Goal: Task Accomplishment & Management: Complete application form

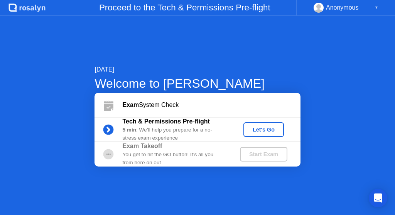
click at [261, 132] on div "Let's Go" at bounding box center [263, 130] width 34 height 6
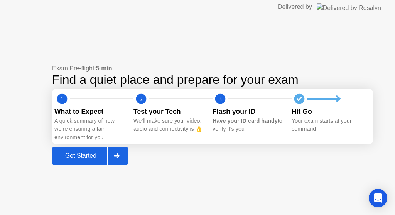
click at [253, 155] on div "Exam Pre-flight: 5 min Find a quiet place and prepare for your exam 1 2 3 What …" at bounding box center [212, 114] width 321 height 101
click at [86, 156] on div "Get Started" at bounding box center [80, 156] width 53 height 7
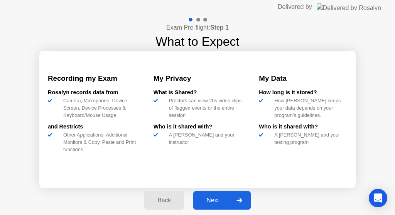
click at [204, 200] on div "Next" at bounding box center [212, 200] width 34 height 7
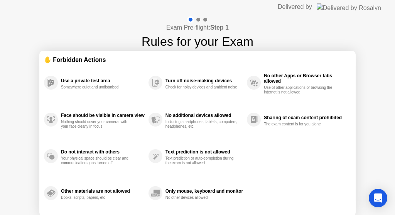
click at [286, 120] on div "Sharing of exam content prohibited" at bounding box center [305, 117] width 83 height 5
click at [197, 20] on div at bounding box center [198, 20] width 4 height 4
click at [197, 17] on div at bounding box center [197, 19] width 22 height 7
click at [85, 69] on div "Use a private test area Somewhere quiet and undisturbed" at bounding box center [96, 82] width 104 height 37
click at [88, 93] on div "Use a private test area Somewhere quiet and undisturbed" at bounding box center [96, 82] width 104 height 37
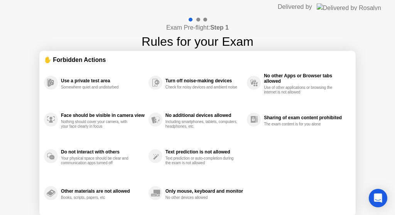
click at [98, 131] on div "Face should be visible in camera view Nothing should cover your camera, with yo…" at bounding box center [96, 119] width 104 height 37
click at [111, 164] on div "Your physical space should be clear and communication apps turned off" at bounding box center [97, 160] width 73 height 9
click at [118, 187] on div "Other materials are not allowed Books, scripts, papers, etc" at bounding box center [103, 194] width 84 height 14
click at [121, 198] on div "Books, scripts, papers, etc" at bounding box center [97, 198] width 73 height 5
click at [197, 85] on div "Check for noisy devices and ambient noise" at bounding box center [201, 87] width 73 height 5
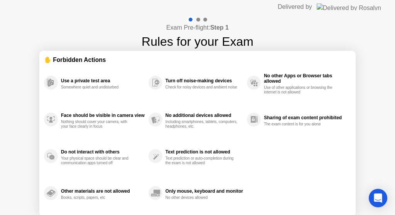
click at [202, 117] on div "No additional devices allowed" at bounding box center [203, 115] width 77 height 5
click at [204, 153] on div "Text prediction is not allowed" at bounding box center [203, 152] width 77 height 5
click at [215, 186] on div "Only mouse, keyboard and monitor No other devices allowed" at bounding box center [197, 193] width 98 height 37
click at [212, 195] on div "Only mouse, keyboard and monitor No other devices allowed" at bounding box center [203, 194] width 77 height 14
click at [261, 87] on div "No other Apps or Browser tabs allowed Use of other applications or browsing the…" at bounding box center [299, 82] width 104 height 37
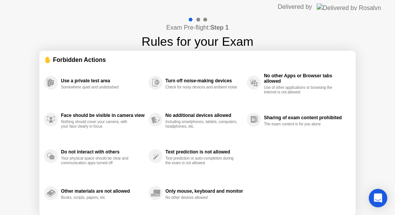
click at [281, 117] on div "Sharing of exam content prohibited" at bounding box center [305, 117] width 83 height 5
click at [372, 193] on div "Open Intercom Messenger" at bounding box center [378, 198] width 20 height 20
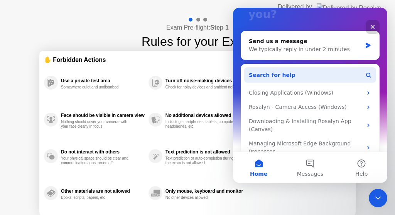
scroll to position [81, 0]
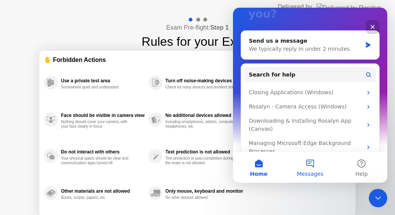
click at [312, 165] on button "Messages" at bounding box center [309, 167] width 51 height 31
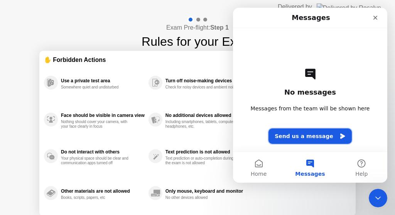
click at [314, 140] on button "Send us a message" at bounding box center [309, 136] width 83 height 15
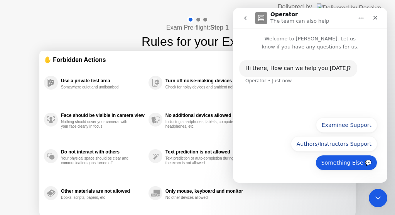
click at [350, 163] on button "Something Else 💬" at bounding box center [346, 162] width 62 height 15
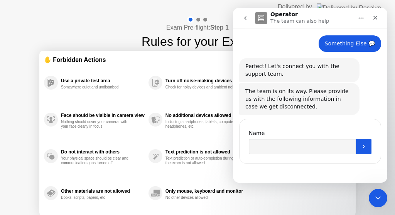
scroll to position [49, 0]
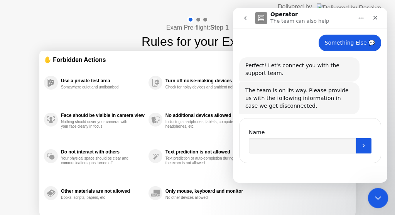
click at [373, 195] on icon "Close Intercom Messenger" at bounding box center [376, 197] width 9 height 9
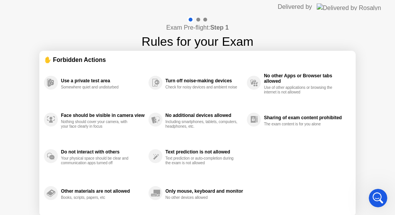
scroll to position [25, 0]
click at [334, 167] on div "Use a private test area Somewhere quiet and undisturbed Face should be visible …" at bounding box center [197, 138] width 307 height 148
click at [286, 117] on div "Sharing of exam content prohibited" at bounding box center [305, 117] width 83 height 5
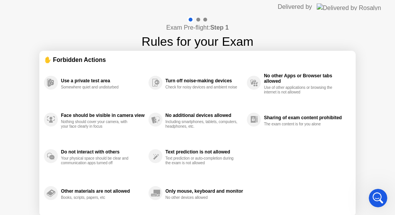
click at [175, 151] on div "Text prediction is not allowed" at bounding box center [203, 152] width 77 height 5
click at [198, 174] on div "Text prediction is not allowed Text prediction or auto-completion during the ex…" at bounding box center [197, 156] width 98 height 37
click at [197, 195] on div "Only mouse, keyboard and monitor No other devices allowed" at bounding box center [203, 194] width 77 height 14
click at [374, 194] on icon "Open Intercom Messenger" at bounding box center [376, 197] width 13 height 13
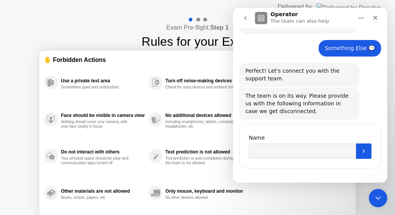
scroll to position [49, 0]
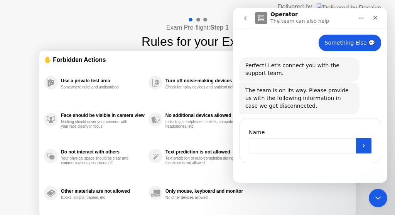
click at [300, 145] on input "Name" at bounding box center [302, 145] width 107 height 15
type input "******"
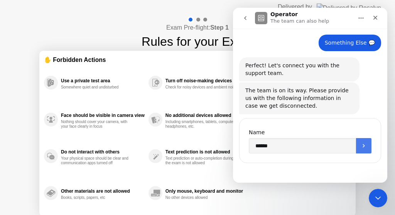
click at [358, 146] on button "Submit" at bounding box center [363, 145] width 15 height 15
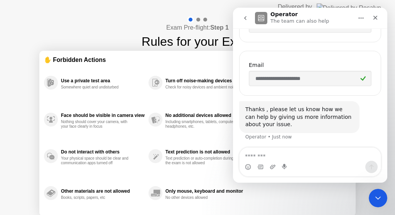
scroll to position [170, 0]
type textarea "**********"
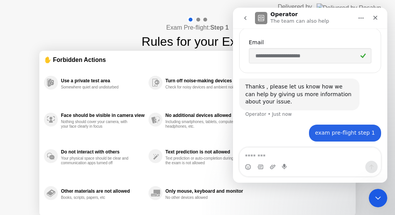
scroll to position [193, 0]
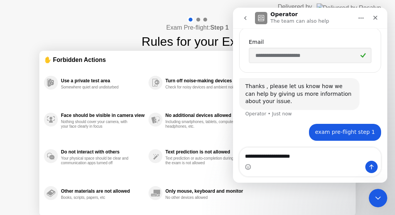
type textarea "**********"
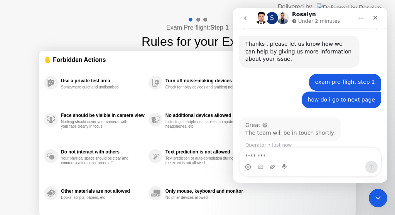
scroll to position [241, 0]
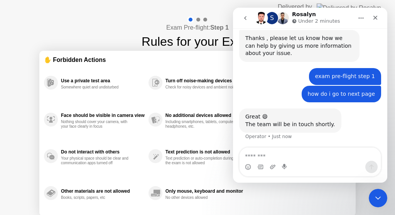
click at [205, 67] on div "Turn off noise-making devices Check for noisy devices and ambient noise" at bounding box center [197, 82] width 98 height 37
drag, startPoint x: 331, startPoint y: 14, endPoint x: 252, endPoint y: 14, distance: 79.4
click at [252, 14] on div "S [PERSON_NAME] Under 2 minutes" at bounding box center [310, 18] width 144 height 15
click at [335, 13] on div "[PERSON_NAME] Under 2 minutes" at bounding box center [317, 18] width 50 height 13
click at [247, 18] on icon "go back" at bounding box center [245, 18] width 6 height 6
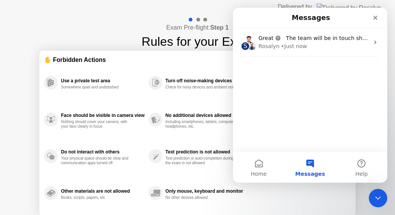
scroll to position [0, 0]
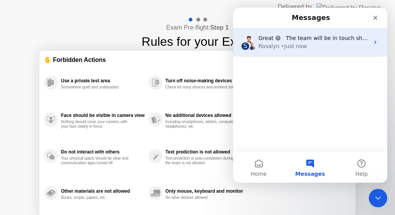
click at [323, 40] on span "Great 😄 The team will be in touch shortly." at bounding box center [316, 38] width 117 height 6
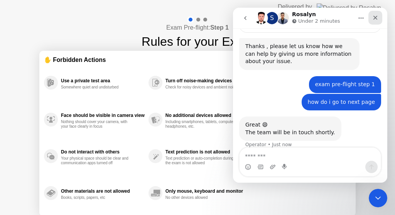
scroll to position [241, 0]
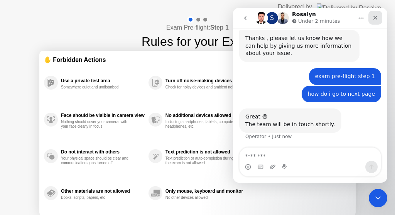
click at [377, 20] on icon "Close" at bounding box center [375, 18] width 6 height 6
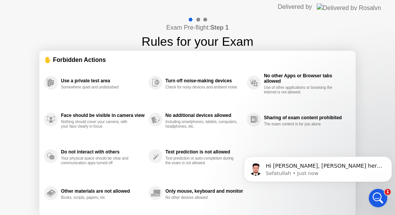
scroll to position [0, 0]
click at [329, 173] on p "Sefatullah • Just now" at bounding box center [324, 173] width 116 height 7
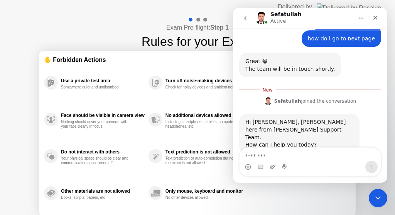
scroll to position [309, 0]
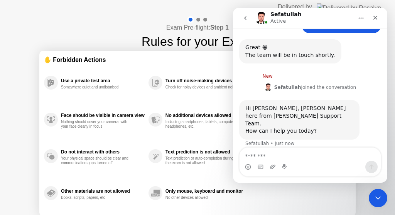
click at [312, 158] on textarea "Message…" at bounding box center [309, 154] width 141 height 13
type textarea "**********"
click at [312, 168] on div "Intercom messenger" at bounding box center [309, 167] width 141 height 12
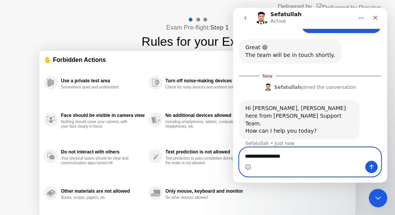
drag, startPoint x: 301, startPoint y: 155, endPoint x: 216, endPoint y: 158, distance: 85.6
click at [233, 158] on html "**********" at bounding box center [310, 95] width 154 height 175
click at [270, 167] on icon "Upload attachment" at bounding box center [272, 167] width 6 height 6
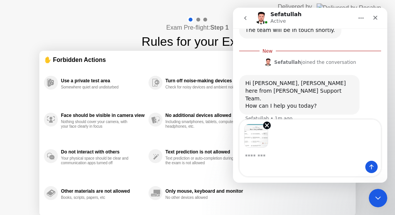
scroll to position [337, 0]
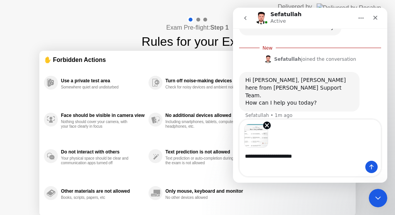
type textarea "**********"
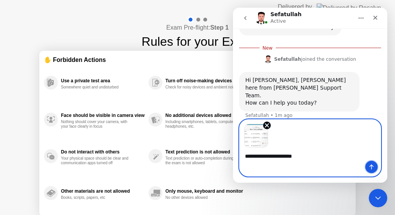
click at [371, 167] on icon "Send a message…" at bounding box center [371, 167] width 6 height 6
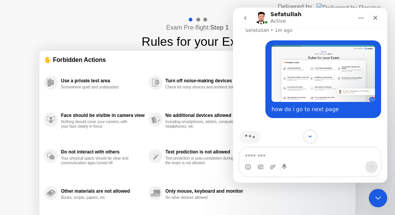
scroll to position [410, 0]
click at [197, 20] on div at bounding box center [198, 20] width 4 height 4
click at [202, 35] on h1 "Rules for your Exam" at bounding box center [197, 41] width 112 height 18
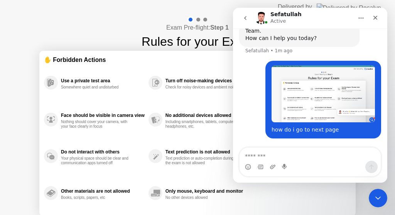
scroll to position [380, 0]
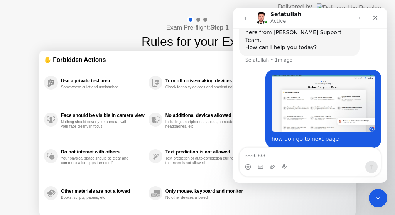
click at [167, 77] on div "Turn off noise-making devices Check for noisy devices and ambient noise" at bounding box center [203, 83] width 77 height 14
click at [375, 194] on icon "Close Intercom Messenger" at bounding box center [376, 197] width 9 height 9
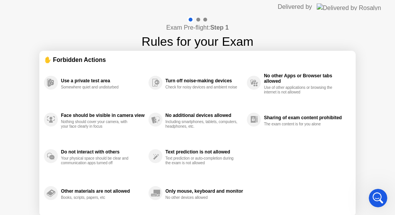
click at [165, 192] on div "Only mouse, keyboard and monitor" at bounding box center [203, 191] width 77 height 5
click at [372, 193] on div "Open Intercom Messenger" at bounding box center [376, 197] width 25 height 25
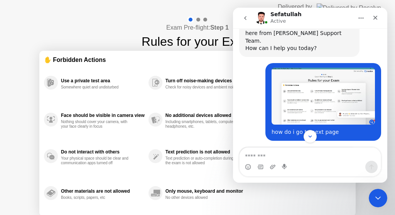
scroll to position [481, 0]
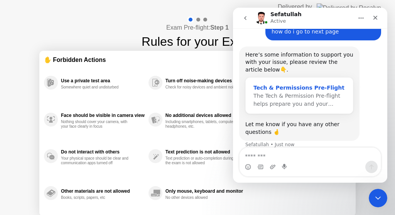
click at [262, 84] on div "Tech & Permissions Pre-Flight" at bounding box center [299, 88] width 92 height 8
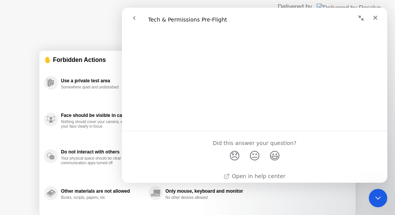
scroll to position [1315, 0]
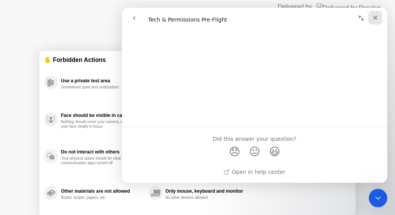
drag, startPoint x: 372, startPoint y: 18, endPoint x: 486, endPoint y: 36, distance: 114.6
click at [372, 18] on icon "Close" at bounding box center [375, 18] width 6 height 6
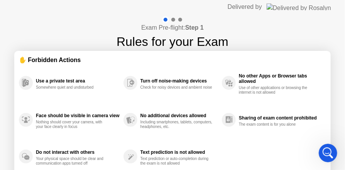
scroll to position [1305, 0]
click at [291, 149] on div "Use a private test area Somewhere quiet and undisturbed Face should be visible …" at bounding box center [172, 138] width 307 height 148
click at [330, 146] on div "Open Intercom Messenger" at bounding box center [326, 151] width 25 height 25
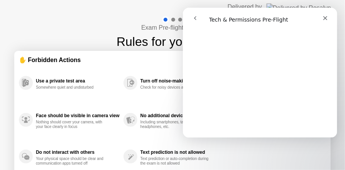
scroll to position [542, 0]
click at [197, 21] on button "go back" at bounding box center [194, 17] width 15 height 15
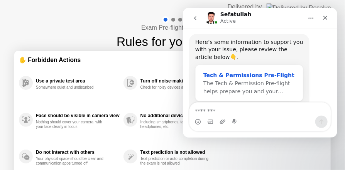
scroll to position [526, 0]
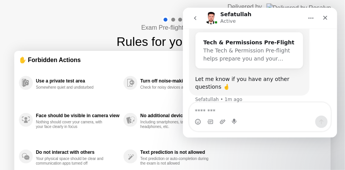
click at [258, 111] on textarea "Message…" at bounding box center [259, 108] width 141 height 13
type textarea "**********"
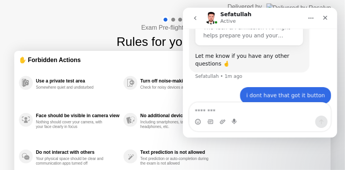
scroll to position [550, 0]
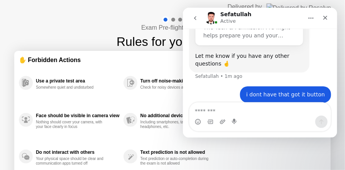
click at [96, 39] on div "Exam Pre-flight: Step 1 Rules for your Exam ✋ Forbidden Actions Use a private t…" at bounding box center [172, 129] width 345 height 230
click at [113, 100] on div "Use a private test area Somewhere quiet and undisturbed" at bounding box center [71, 82] width 104 height 37
click at [340, 148] on div "Exam Pre-flight: Step 1 Rules for your Exam ✋ Forbidden Actions Use a private t…" at bounding box center [172, 129] width 345 height 230
click at [90, 34] on div "Exam Pre-flight: Step 1 Rules for your Exam ✋ Forbidden Actions Use a private t…" at bounding box center [172, 129] width 345 height 230
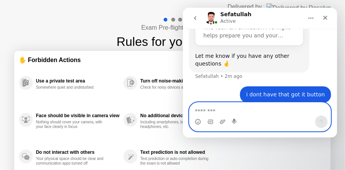
click at [241, 108] on textarea "Message…" at bounding box center [259, 108] width 141 height 13
type textarea "**********"
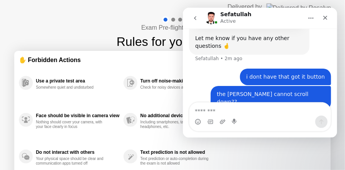
click at [67, 34] on div "Exam Pre-flight: Step 1 Rules for your Exam ✋ Forbidden Actions Use a private t…" at bounding box center [172, 129] width 345 height 230
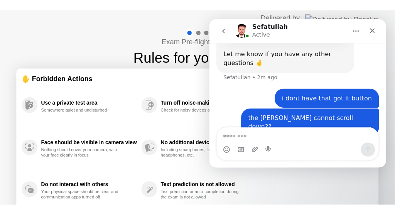
scroll to position [522, 0]
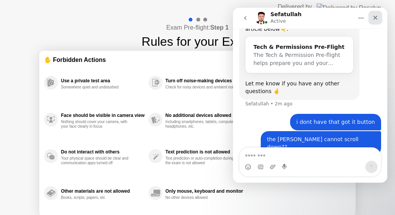
click at [373, 18] on icon "Close" at bounding box center [375, 18] width 6 height 6
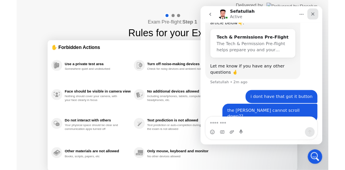
scroll to position [0, 0]
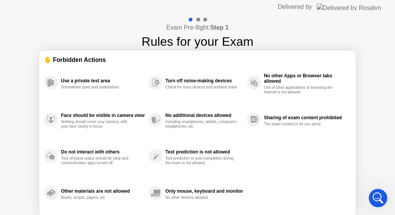
click at [277, 150] on div "Use a private test area Somewhere quiet and undisturbed Face should be visible …" at bounding box center [197, 138] width 307 height 148
click at [181, 161] on div "Text prediction or auto-completion during the exam is not allowed" at bounding box center [201, 160] width 73 height 9
click at [177, 151] on div "Text prediction is not allowed" at bounding box center [203, 152] width 77 height 5
click at [139, 146] on div "Do not interact with others Your physical space should be clear and communicati…" at bounding box center [96, 156] width 104 height 37
drag, startPoint x: 103, startPoint y: 190, endPoint x: 108, endPoint y: 190, distance: 5.4
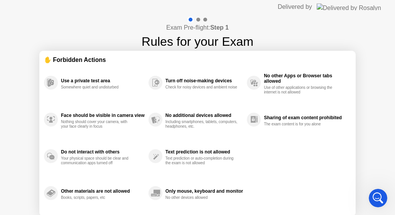
click at [102, 190] on div "Other materials are not allowed" at bounding box center [103, 191] width 84 height 5
click at [159, 191] on circle at bounding box center [155, 194] width 14 height 14
click at [187, 195] on div "Only mouse, keyboard and monitor No other devices allowed" at bounding box center [203, 194] width 77 height 14
click at [263, 173] on div "Use a private test area Somewhere quiet and undisturbed Face should be visible …" at bounding box center [197, 138] width 307 height 148
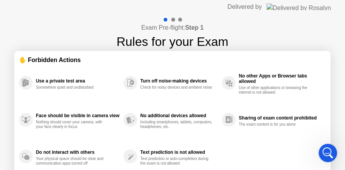
scroll to position [567, 0]
click at [109, 46] on div "Exam Pre-flight: Step 1 Rules for your Exam ✋ Forbidden Actions Use a private t…" at bounding box center [172, 129] width 345 height 230
click at [70, 57] on div "✋ Forbidden Actions" at bounding box center [172, 59] width 307 height 9
click at [43, 88] on div "Somewhere quiet and undisturbed" at bounding box center [72, 87] width 73 height 5
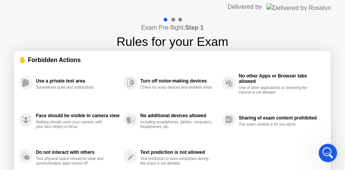
click at [170, 19] on div at bounding box center [172, 19] width 22 height 7
click at [175, 20] on div at bounding box center [172, 19] width 22 height 7
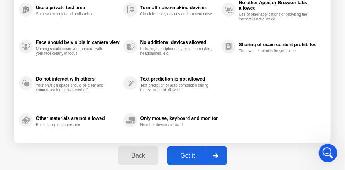
scroll to position [519, 0]
click at [183, 149] on button "Got it" at bounding box center [196, 155] width 59 height 18
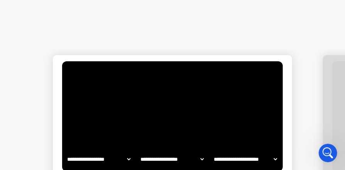
select select "**********"
select select "*******"
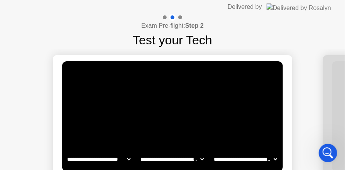
scroll to position [79, 0]
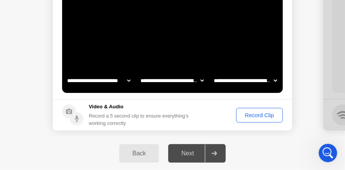
click at [260, 116] on div "Record Clip" at bounding box center [259, 115] width 41 height 6
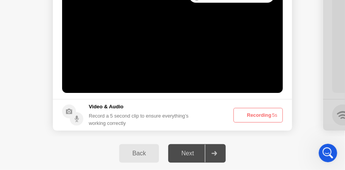
scroll to position [567, 0]
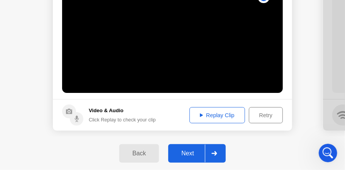
click at [217, 116] on div "Replay Clip" at bounding box center [217, 115] width 50 height 6
click at [189, 155] on div "Next" at bounding box center [187, 153] width 34 height 7
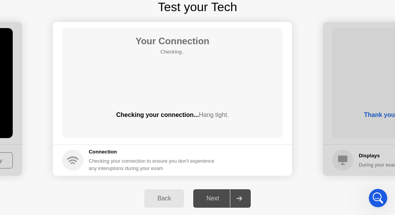
scroll to position [522, 0]
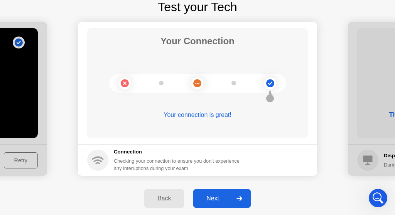
click at [213, 196] on div "Next" at bounding box center [212, 198] width 34 height 7
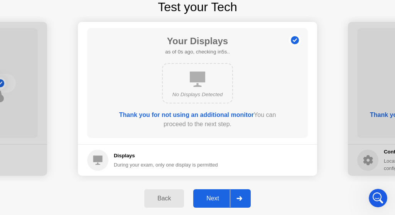
scroll to position [551, 0]
click at [211, 198] on div "Next" at bounding box center [212, 198] width 34 height 7
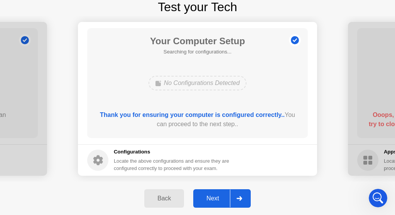
click at [223, 201] on div "Next" at bounding box center [212, 198] width 34 height 7
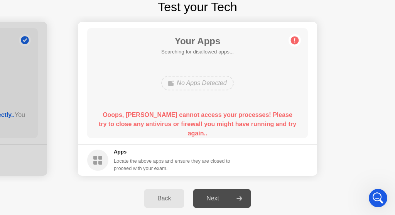
click at [209, 202] on div "Next" at bounding box center [212, 198] width 34 height 7
click at [380, 193] on div "Open Intercom Messenger" at bounding box center [376, 197] width 25 height 25
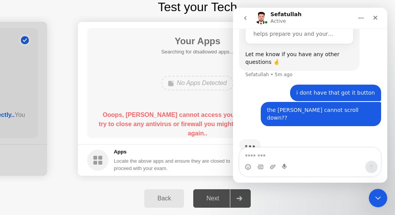
click at [311, 156] on textarea "Message…" at bounding box center [309, 154] width 141 height 13
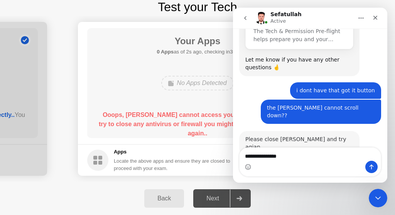
scroll to position [545, 0]
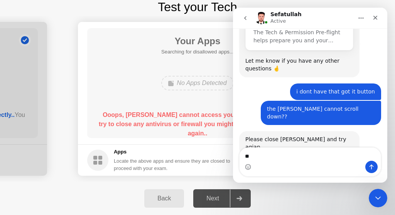
type textarea "*"
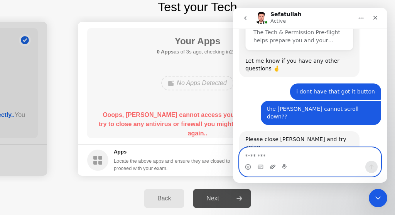
click at [274, 167] on icon "Upload attachment" at bounding box center [272, 167] width 5 height 4
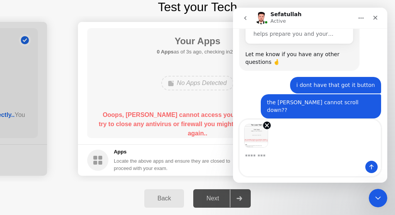
scroll to position [573, 0]
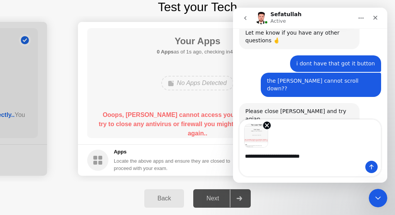
type textarea "**********"
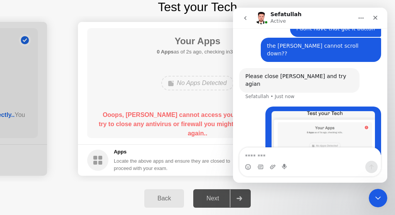
scroll to position [644, 0]
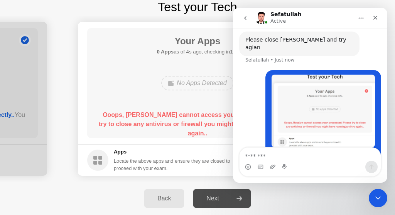
click at [166, 104] on div "Your Apps 0 Apps as of 4s ago, checking in1s.. No Apps Detected Ooops, [PERSON_…" at bounding box center [197, 83] width 220 height 110
click at [373, 17] on icon "Close" at bounding box center [375, 18] width 6 height 6
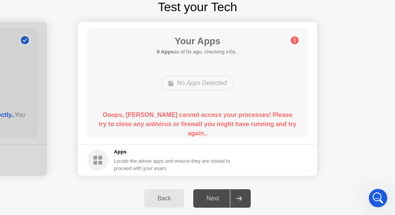
click at [297, 40] on circle at bounding box center [295, 41] width 8 height 8
click at [142, 160] on div "Locate the above apps and ensure they are closed to proceed with your exam." at bounding box center [172, 165] width 117 height 15
click at [206, 82] on div "No Apps Detected" at bounding box center [197, 83] width 72 height 15
click at [215, 197] on div "Next" at bounding box center [212, 198] width 34 height 7
click at [237, 141] on main "Your Apps 0 Apps as of 2s ago, checking in3s.. No Apps Detected Ooops, [PERSON_…" at bounding box center [197, 83] width 239 height 123
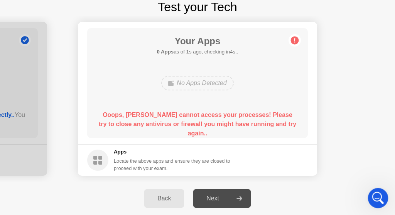
click at [377, 193] on icon "Open Intercom Messenger" at bounding box center [376, 197] width 13 height 13
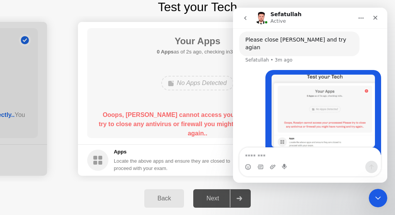
click at [142, 146] on footer "Apps Locate the above apps and ensure they are closed to proceed with your exam." at bounding box center [197, 161] width 239 height 32
click at [199, 140] on main "Your Apps Searching for disallowed apps... No Apps Detected Ooops, [PERSON_NAME…" at bounding box center [197, 83] width 239 height 123
click at [373, 17] on icon "Close" at bounding box center [375, 18] width 6 height 6
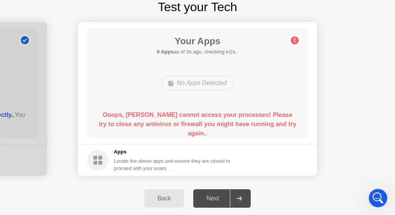
click at [213, 196] on div "Next" at bounding box center [212, 198] width 34 height 7
click at [374, 197] on icon "Open Intercom Messenger" at bounding box center [376, 197] width 13 height 13
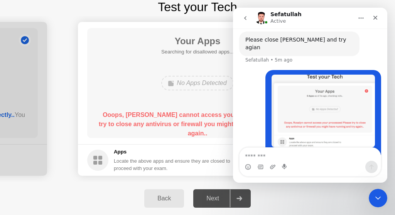
click at [279, 196] on div "Back Next" at bounding box center [197, 199] width 395 height 34
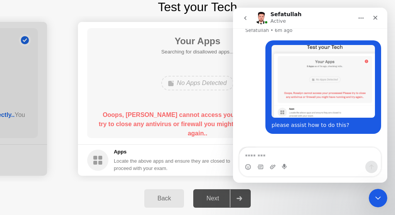
click at [341, 143] on div "Typing" at bounding box center [310, 158] width 142 height 30
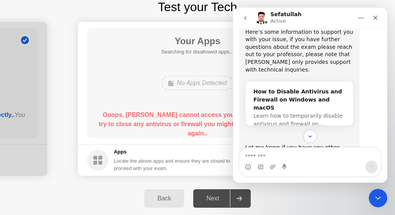
scroll to position [783, 0]
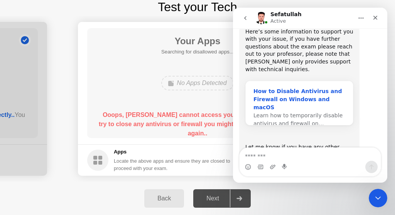
click at [306, 87] on div "How to Disable Antivirus and Firewall on Windows and macOS" at bounding box center [299, 99] width 92 height 24
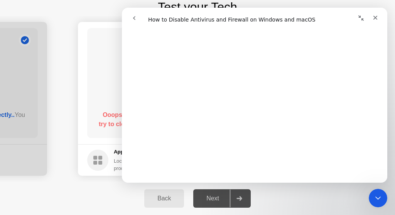
scroll to position [859, 0]
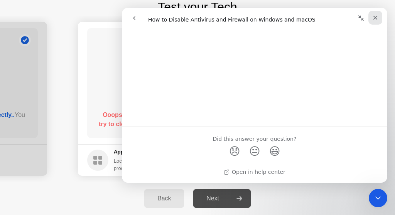
click at [371, 17] on div "Close" at bounding box center [375, 18] width 14 height 14
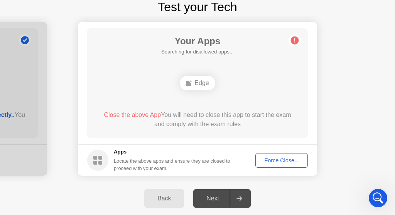
click at [276, 159] on div "Force Close..." at bounding box center [281, 161] width 47 height 6
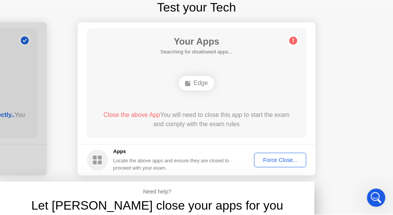
scroll to position [0, 0]
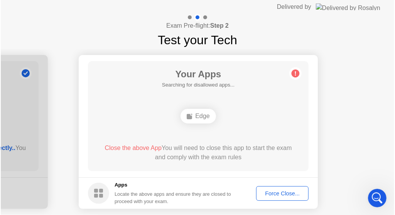
scroll to position [33, 0]
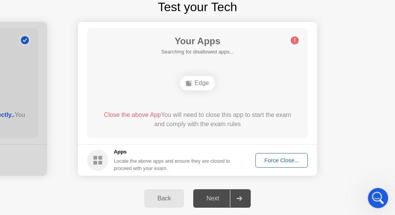
click at [377, 193] on icon "Open Intercom Messenger" at bounding box center [376, 197] width 13 height 13
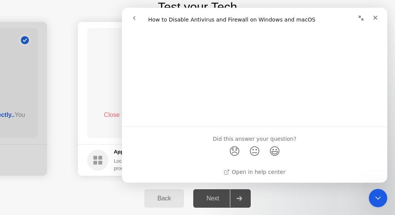
click at [136, 19] on icon "go back" at bounding box center [134, 18] width 6 height 6
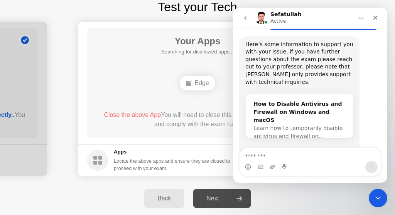
scroll to position [783, 0]
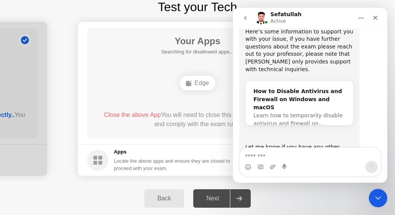
click at [98, 83] on div "Your Apps Searching for disallowed apps... Edge Close the above App You will ne…" at bounding box center [197, 83] width 220 height 110
click at [378, 17] on div "Close" at bounding box center [375, 18] width 14 height 14
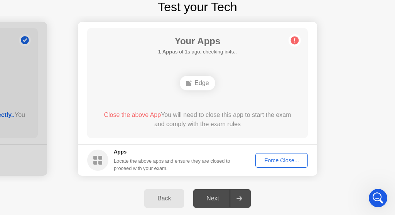
click at [278, 158] on div "Force Close..." at bounding box center [281, 161] width 47 height 6
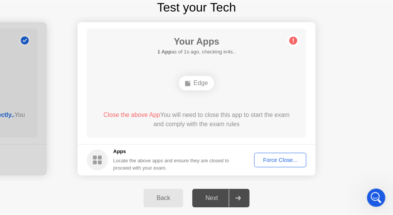
scroll to position [0, 0]
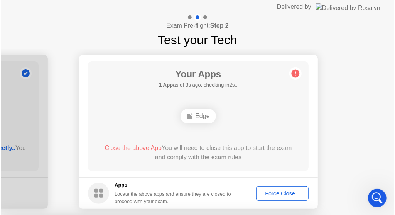
scroll to position [33, 0]
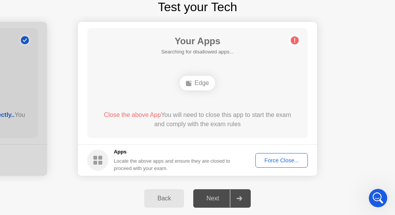
click at [270, 161] on div "Force Close..." at bounding box center [281, 161] width 47 height 6
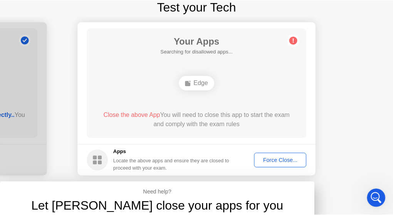
scroll to position [0, 0]
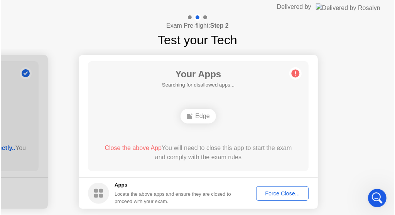
scroll to position [33, 0]
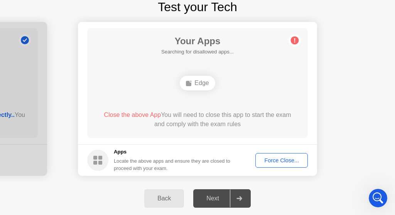
click at [216, 197] on div "Next" at bounding box center [212, 198] width 34 height 7
click at [263, 162] on div "Force Close..." at bounding box center [281, 161] width 47 height 6
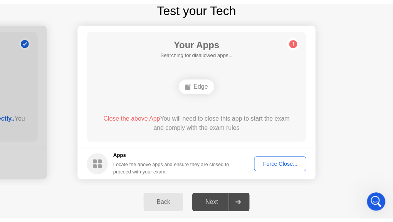
scroll to position [0, 0]
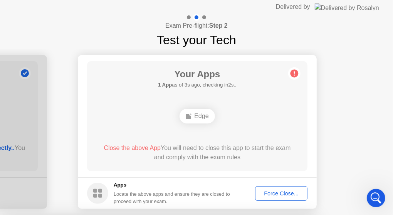
drag, startPoint x: 226, startPoint y: 153, endPoint x: 242, endPoint y: 119, distance: 37.4
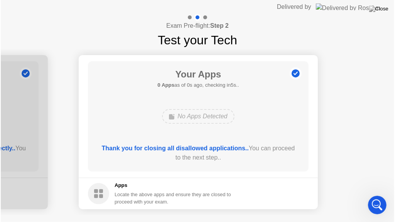
scroll to position [777, 0]
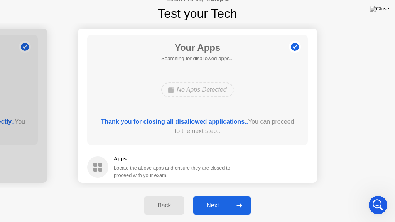
click at [217, 202] on div "Next" at bounding box center [212, 205] width 34 height 7
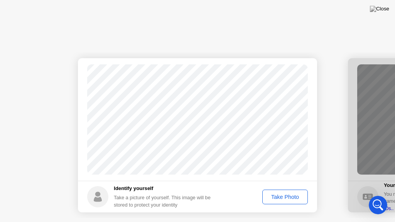
scroll to position [0, 0]
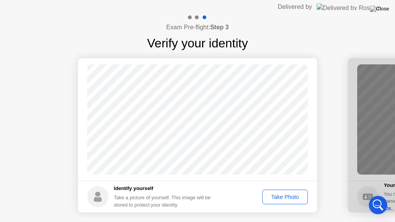
click at [273, 198] on div "Take Photo" at bounding box center [285, 197] width 40 height 6
click at [297, 75] on circle at bounding box center [295, 76] width 8 height 8
click at [293, 200] on div "Retake" at bounding box center [290, 197] width 30 height 6
click at [294, 199] on div "Take Photo" at bounding box center [285, 197] width 40 height 6
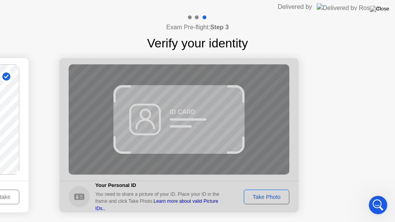
click at [185, 107] on div at bounding box center [178, 135] width 239 height 154
click at [257, 197] on div at bounding box center [178, 135] width 239 height 154
click at [260, 195] on div at bounding box center [178, 135] width 239 height 154
click at [217, 203] on div at bounding box center [178, 135] width 239 height 154
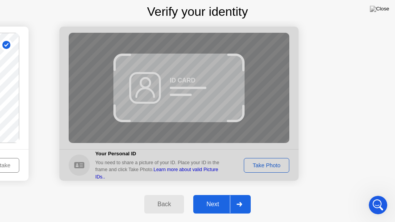
click at [205, 204] on div "Next" at bounding box center [212, 204] width 34 height 7
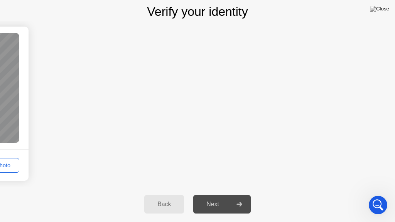
click at [164, 202] on div "Back" at bounding box center [163, 204] width 35 height 7
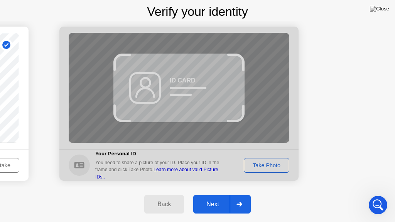
click at [208, 172] on div at bounding box center [178, 104] width 239 height 154
click at [191, 173] on div at bounding box center [178, 104] width 239 height 154
click at [183, 170] on div at bounding box center [178, 104] width 239 height 154
click at [175, 173] on div at bounding box center [178, 104] width 239 height 154
click at [155, 171] on div at bounding box center [178, 104] width 239 height 154
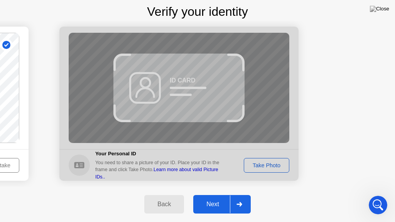
click at [163, 172] on div at bounding box center [178, 104] width 239 height 154
click at [95, 167] on link "Learn more about valid Picture IDs.." at bounding box center [156, 173] width 123 height 12
click at [267, 161] on div at bounding box center [178, 104] width 239 height 154
click at [267, 168] on div at bounding box center [178, 104] width 239 height 154
click at [259, 164] on div at bounding box center [178, 104] width 239 height 154
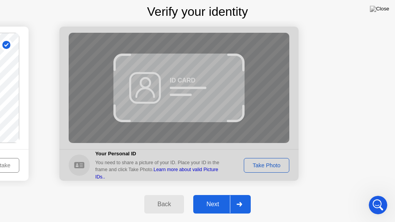
click at [262, 164] on div at bounding box center [178, 104] width 239 height 154
click at [260, 164] on div at bounding box center [178, 104] width 239 height 154
click at [207, 209] on button "Next" at bounding box center [221, 204] width 57 height 18
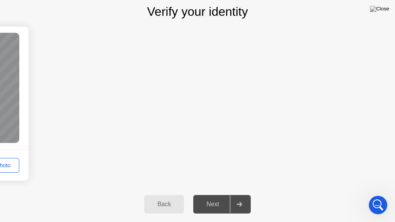
click at [207, 208] on div "Next" at bounding box center [212, 204] width 34 height 7
click at [170, 204] on div "Back" at bounding box center [163, 204] width 35 height 7
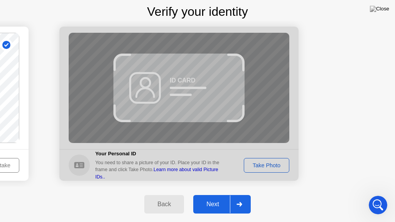
click at [271, 160] on div at bounding box center [178, 104] width 239 height 154
click at [269, 164] on div at bounding box center [178, 104] width 239 height 154
click at [177, 113] on div at bounding box center [178, 104] width 239 height 154
click at [383, 12] on img at bounding box center [379, 9] width 19 height 6
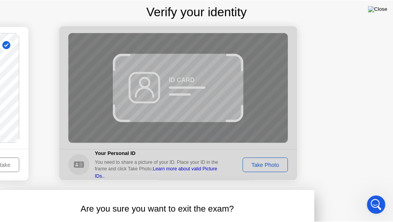
scroll to position [0, 0]
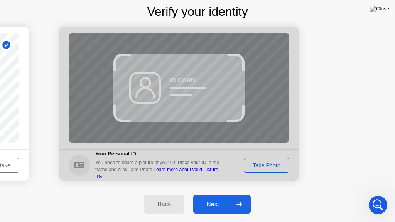
click at [255, 166] on div at bounding box center [178, 104] width 239 height 154
click at [259, 164] on div at bounding box center [178, 104] width 239 height 154
click at [163, 201] on div "Back" at bounding box center [163, 204] width 35 height 7
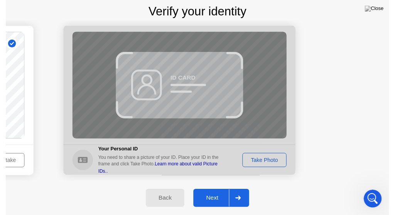
scroll to position [0, 0]
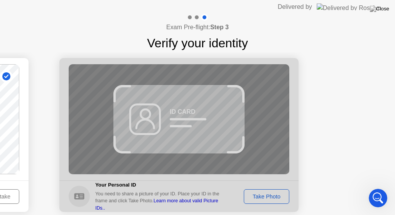
select select "**********"
select select "*******"
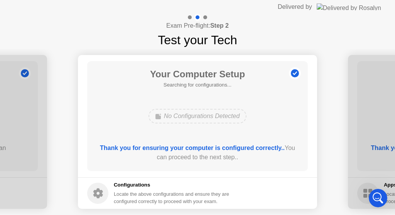
scroll to position [33, 0]
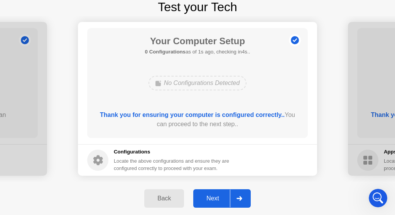
click at [222, 198] on div "Next" at bounding box center [212, 198] width 34 height 7
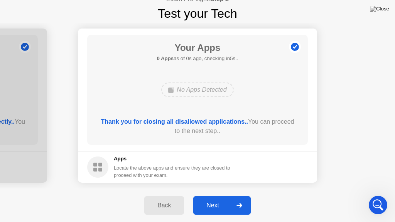
scroll to position [777, 0]
click at [220, 202] on div "Next" at bounding box center [212, 205] width 34 height 7
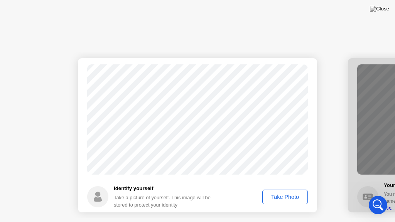
scroll to position [0, 0]
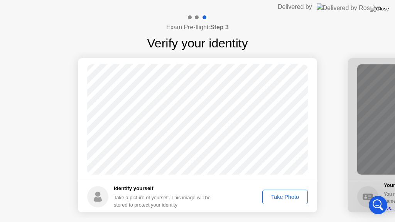
click at [279, 196] on div "Take Photo" at bounding box center [285, 197] width 40 height 6
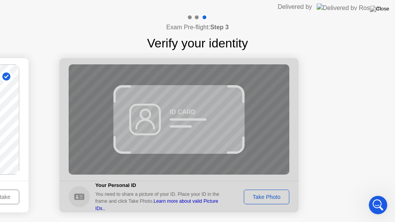
scroll to position [32, 0]
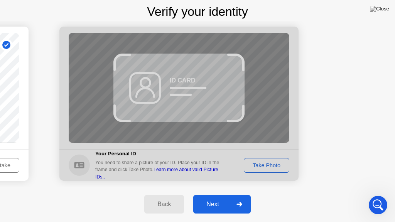
click at [266, 162] on div at bounding box center [178, 104] width 239 height 154
click at [263, 164] on div at bounding box center [178, 104] width 239 height 154
click at [95, 167] on link "Learn more about valid Picture IDs.." at bounding box center [156, 173] width 123 height 12
click at [264, 163] on div at bounding box center [178, 104] width 239 height 154
click at [275, 164] on div at bounding box center [178, 104] width 239 height 154
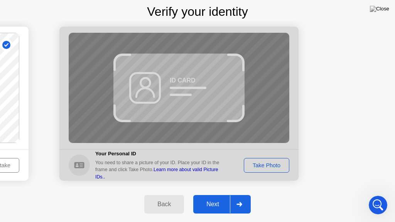
click at [275, 164] on div at bounding box center [178, 104] width 239 height 154
click at [297, 160] on div at bounding box center [178, 104] width 239 height 154
click at [208, 215] on div "Back Next" at bounding box center [197, 204] width 395 height 35
drag, startPoint x: 48, startPoint y: 20, endPoint x: 89, endPoint y: 72, distance: 66.1
click at [89, 72] on div "Exam Pre-flight: Step 3 Verify your identity Success Photo is correctly taken I…" at bounding box center [197, 102] width 395 height 240
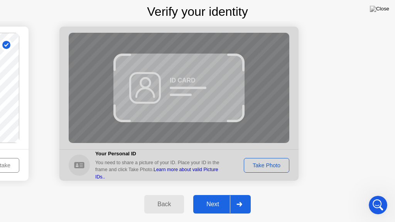
click at [311, 0] on div "Exam Pre-flight: Step 3 Verify your identity" at bounding box center [197, 1] width 395 height 39
click at [248, 163] on div at bounding box center [178, 104] width 239 height 154
click at [254, 162] on div at bounding box center [178, 104] width 239 height 154
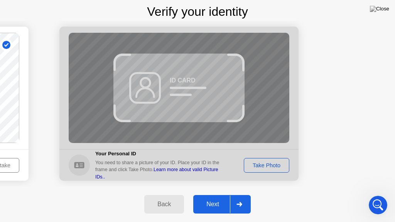
click at [193, 84] on div at bounding box center [178, 104] width 239 height 154
click at [172, 104] on div at bounding box center [178, 104] width 239 height 154
click at [238, 200] on div at bounding box center [239, 204] width 18 height 18
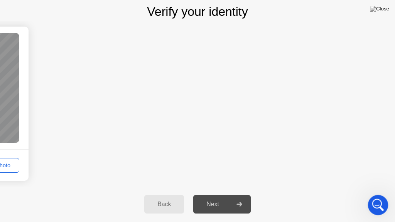
click at [378, 203] on icon "Open Intercom Messenger" at bounding box center [376, 204] width 13 height 13
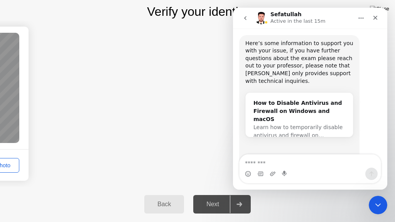
scroll to position [777, 0]
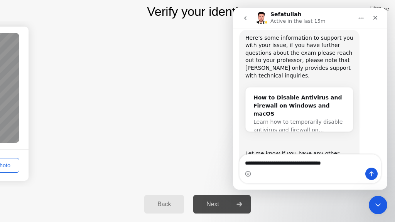
click at [330, 163] on textarea "**********" at bounding box center [309, 161] width 141 height 13
type textarea "**********"
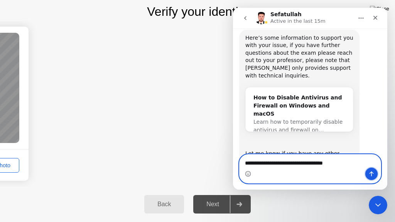
click at [368, 176] on icon "Send a message…" at bounding box center [371, 174] width 6 height 6
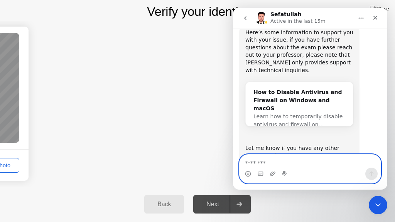
scroll to position [800, 0]
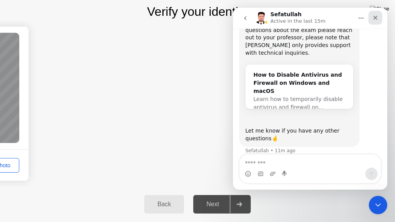
click at [370, 17] on div "Close" at bounding box center [375, 18] width 14 height 14
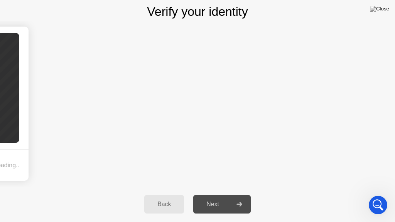
click at [163, 201] on div "Back" at bounding box center [163, 204] width 35 height 7
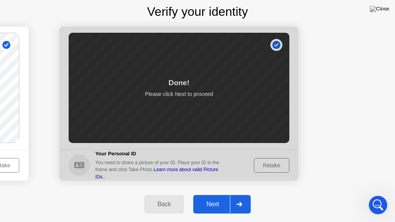
click at [219, 203] on div "Next" at bounding box center [212, 204] width 34 height 7
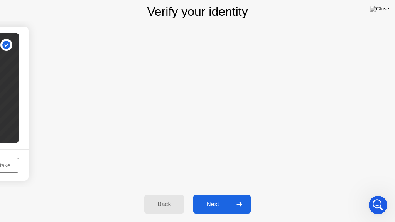
click at [171, 201] on div "Back" at bounding box center [163, 204] width 35 height 7
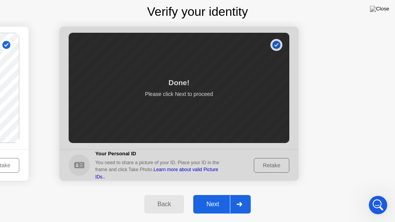
click at [261, 160] on div at bounding box center [178, 104] width 239 height 154
click at [265, 167] on div at bounding box center [178, 104] width 239 height 154
click at [269, 165] on div at bounding box center [178, 104] width 239 height 154
click at [214, 202] on div "Next" at bounding box center [212, 204] width 34 height 7
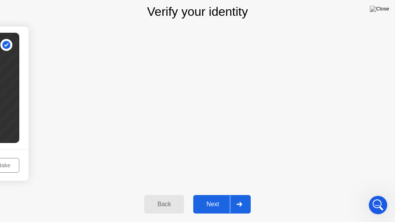
click at [3, 164] on div "Retake" at bounding box center [2, 165] width 30 height 6
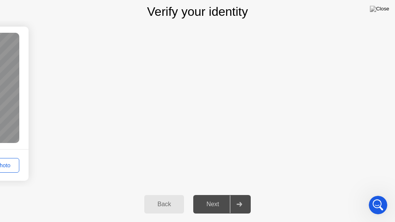
click at [161, 202] on div "Back" at bounding box center [163, 204] width 35 height 7
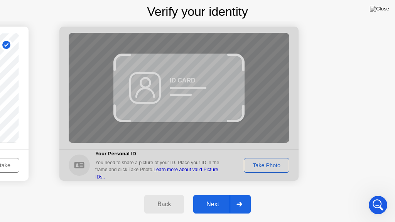
click at [261, 164] on div at bounding box center [178, 104] width 239 height 154
click at [220, 201] on div "Next" at bounding box center [212, 204] width 34 height 7
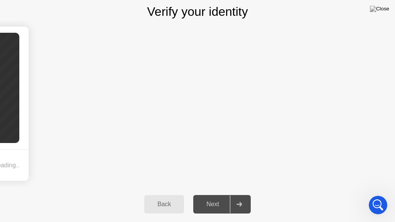
click at [161, 201] on div "Back" at bounding box center [163, 204] width 35 height 7
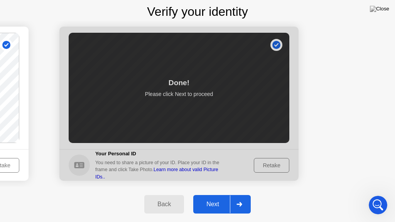
click at [202, 207] on div "Next" at bounding box center [212, 204] width 34 height 7
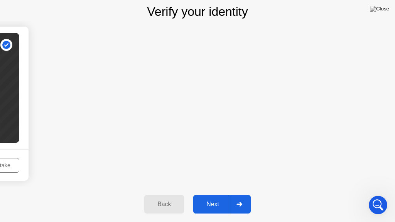
click at [205, 208] on div "Next" at bounding box center [212, 204] width 34 height 7
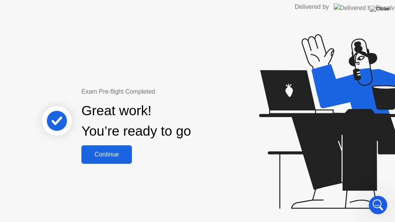
scroll to position [0, 0]
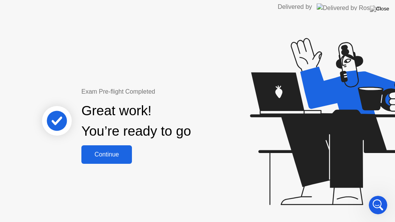
click at [125, 152] on div "Continue" at bounding box center [107, 154] width 46 height 7
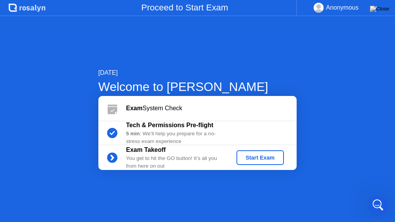
click at [180, 131] on div "5 min : We’ll help you prepare for a no-stress exam experience" at bounding box center [175, 138] width 98 height 16
click at [258, 157] on div "Start Exam" at bounding box center [259, 158] width 41 height 6
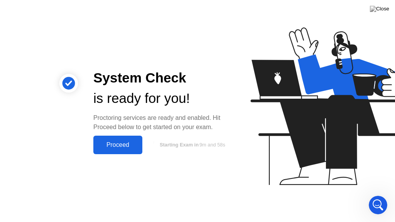
click at [126, 146] on div "Proceed" at bounding box center [118, 144] width 44 height 7
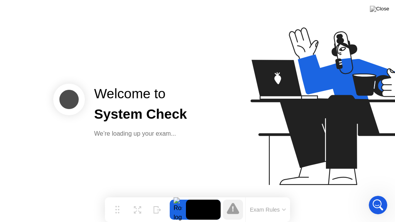
click at [180, 207] on div at bounding box center [178, 210] width 16 height 20
click at [277, 208] on button "Exam Rules" at bounding box center [267, 209] width 41 height 7
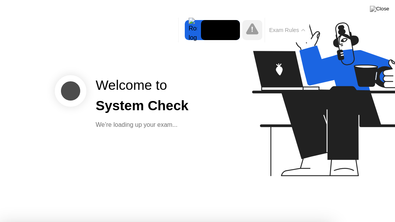
scroll to position [775, 0]
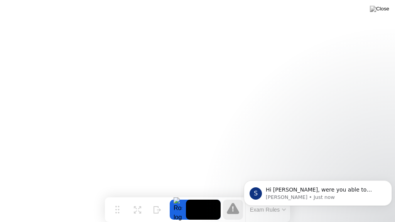
click at [311, 208] on body "S Hi [PERSON_NAME], were you able to disable your Antivirus and Firewall? [PERS…" at bounding box center [318, 191] width 148 height 48
click at [287, 189] on p "Hi [PERSON_NAME], were you able to disable your Antivirus and Firewall?" at bounding box center [324, 190] width 116 height 8
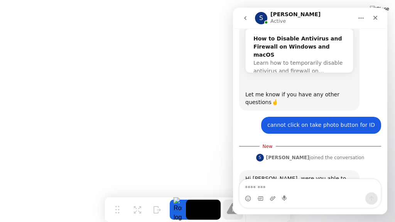
scroll to position [836, 0]
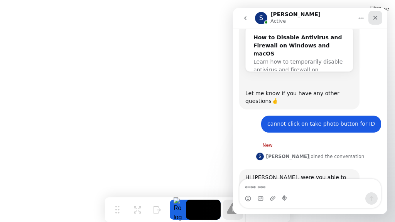
click at [372, 18] on icon "Close" at bounding box center [375, 18] width 6 height 6
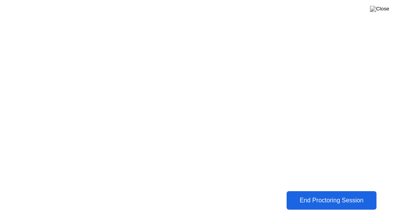
click at [303, 198] on div "End Proctoring Session" at bounding box center [331, 200] width 86 height 7
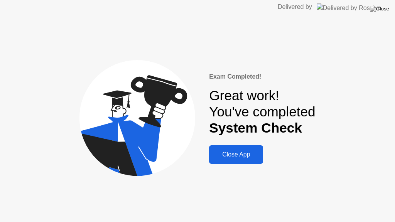
click at [250, 155] on div "Close App" at bounding box center [235, 154] width 49 height 7
